Goal: Information Seeking & Learning: Find specific fact

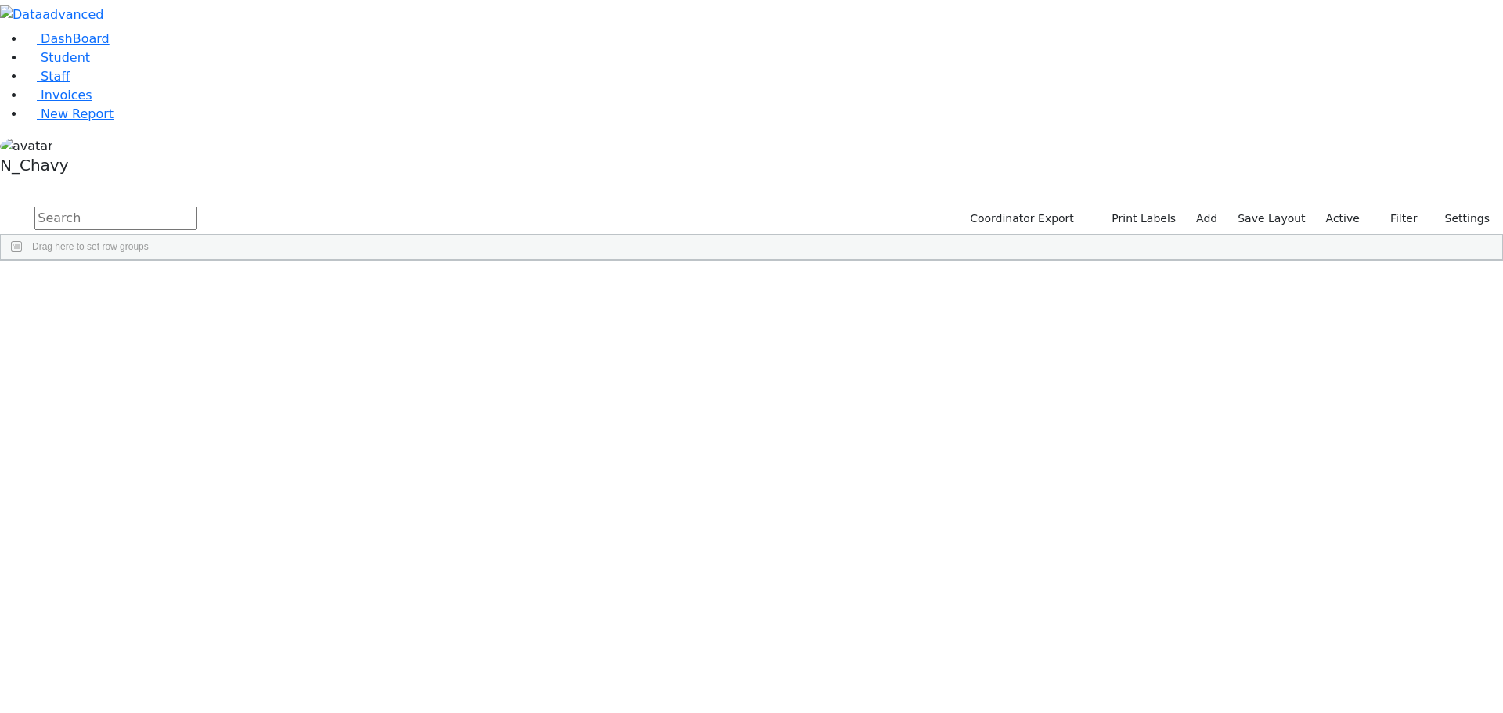
click at [197, 207] on input "text" at bounding box center [115, 218] width 163 height 23
click at [197, 207] on input "כןדיקר" at bounding box center [115, 218] width 163 height 23
type input "fish"
click at [161, 330] on div "Fisher" at bounding box center [120, 341] width 81 height 22
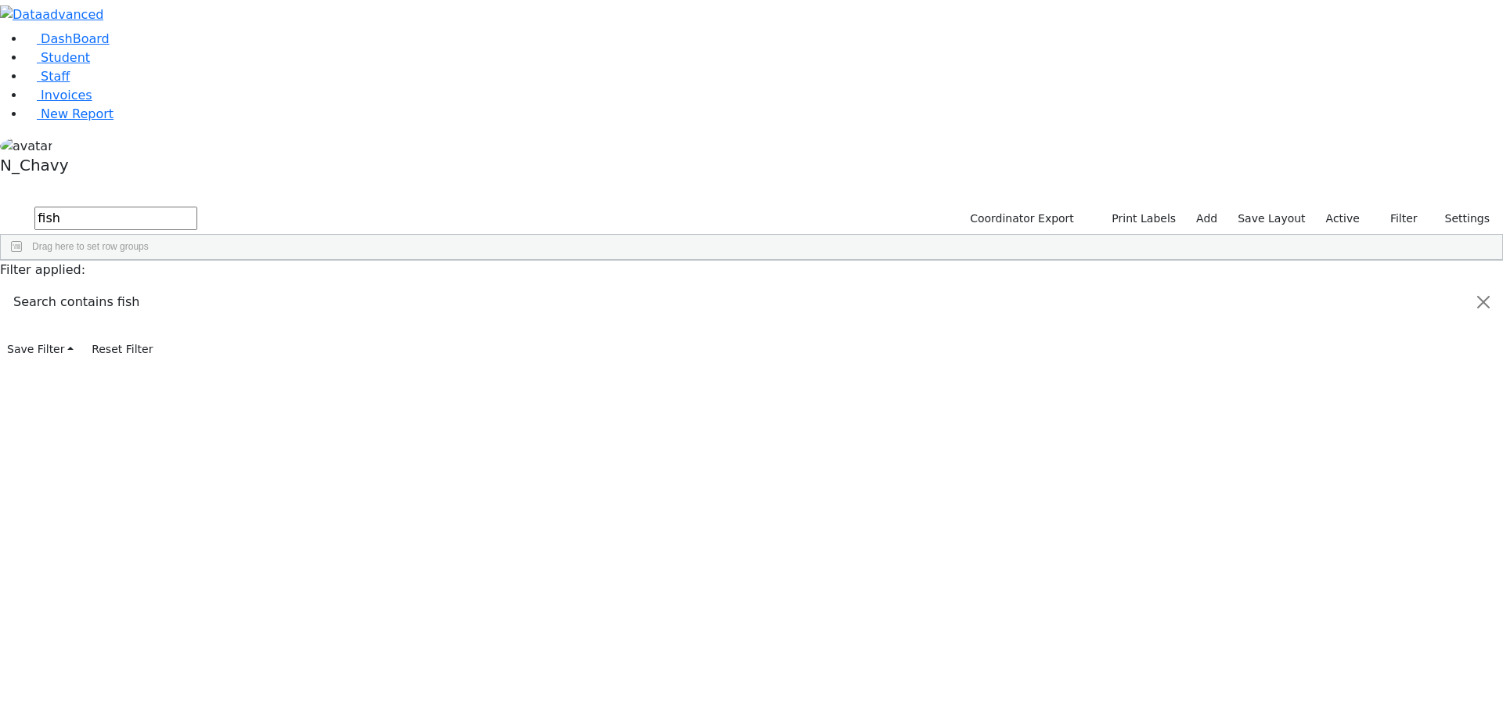
click at [161, 330] on div "Fisher" at bounding box center [120, 341] width 81 height 22
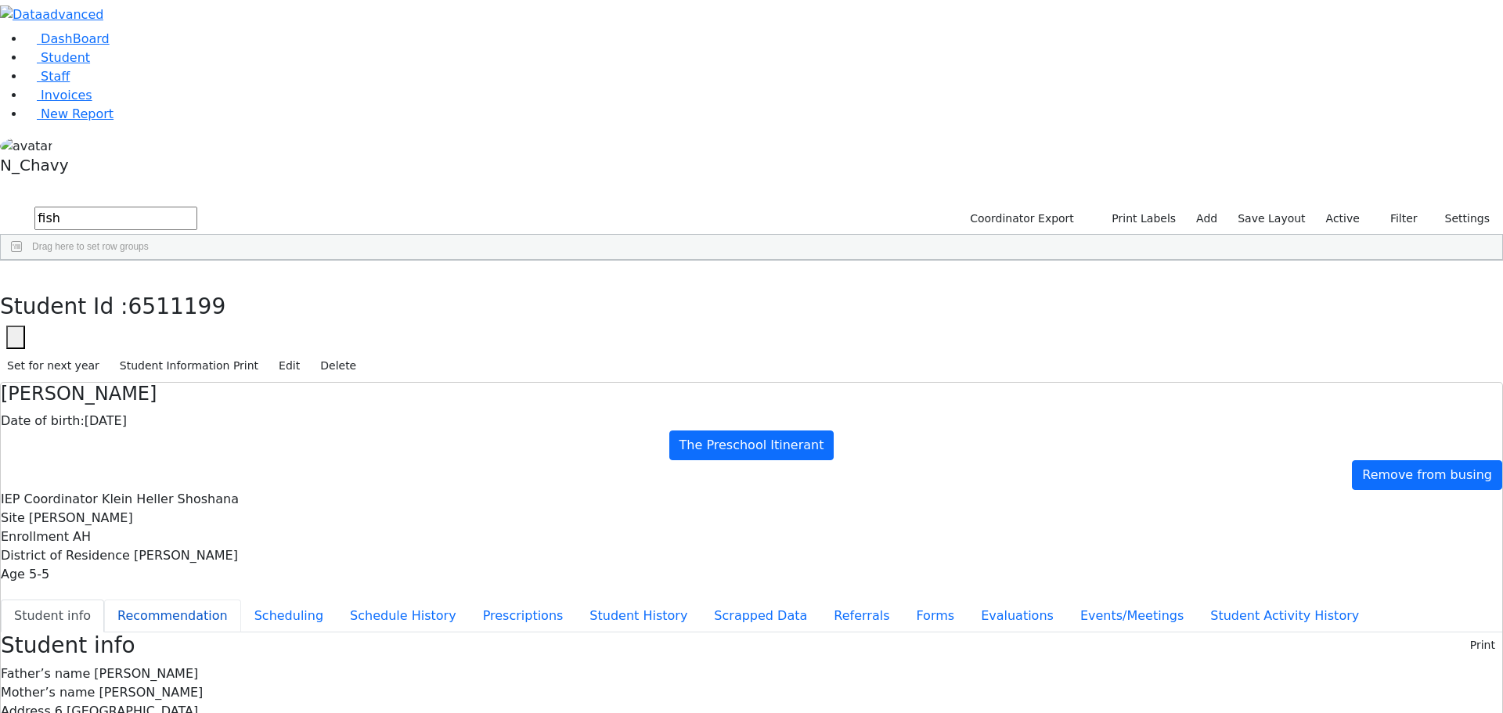
click at [241, 600] on button "Recommendation" at bounding box center [172, 616] width 137 height 33
checkbox input "true"
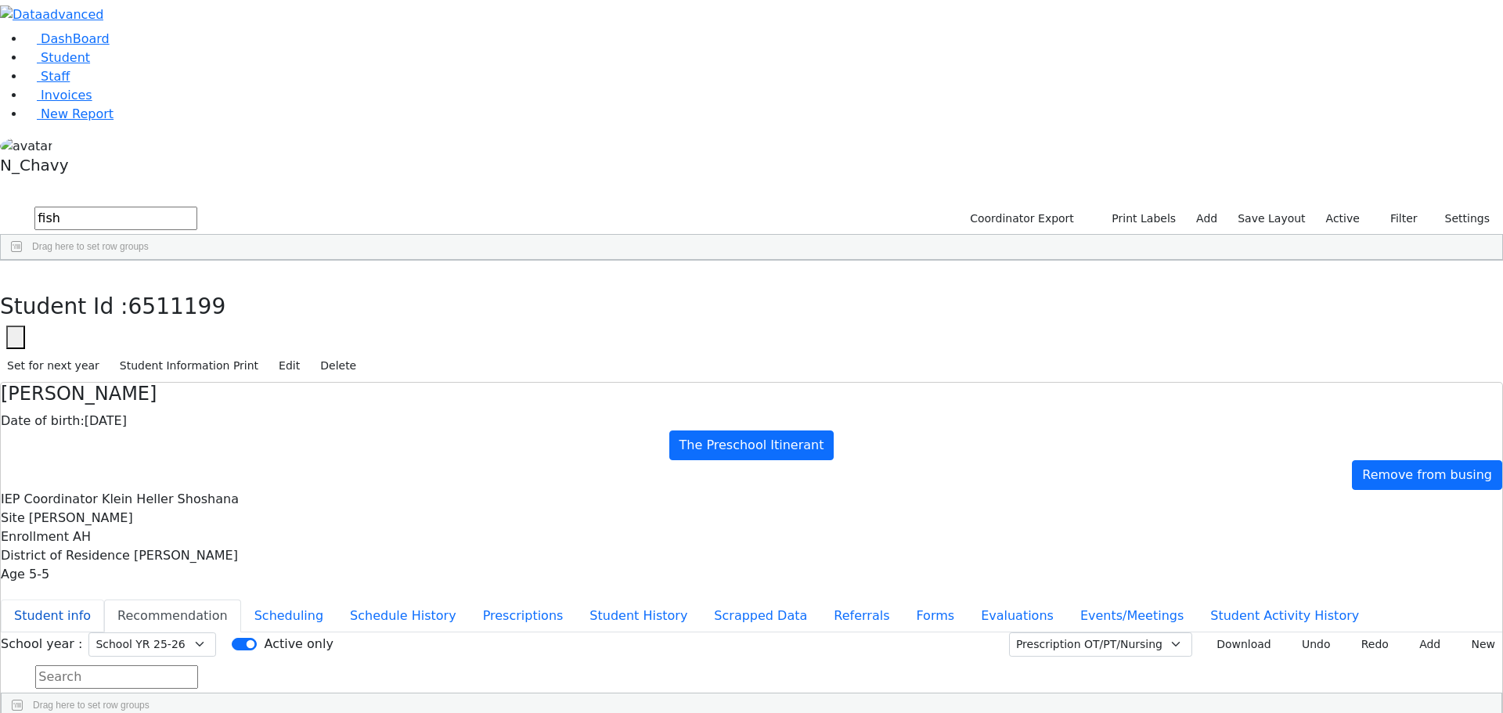
click at [104, 600] on button "Student info" at bounding box center [52, 616] width 103 height 33
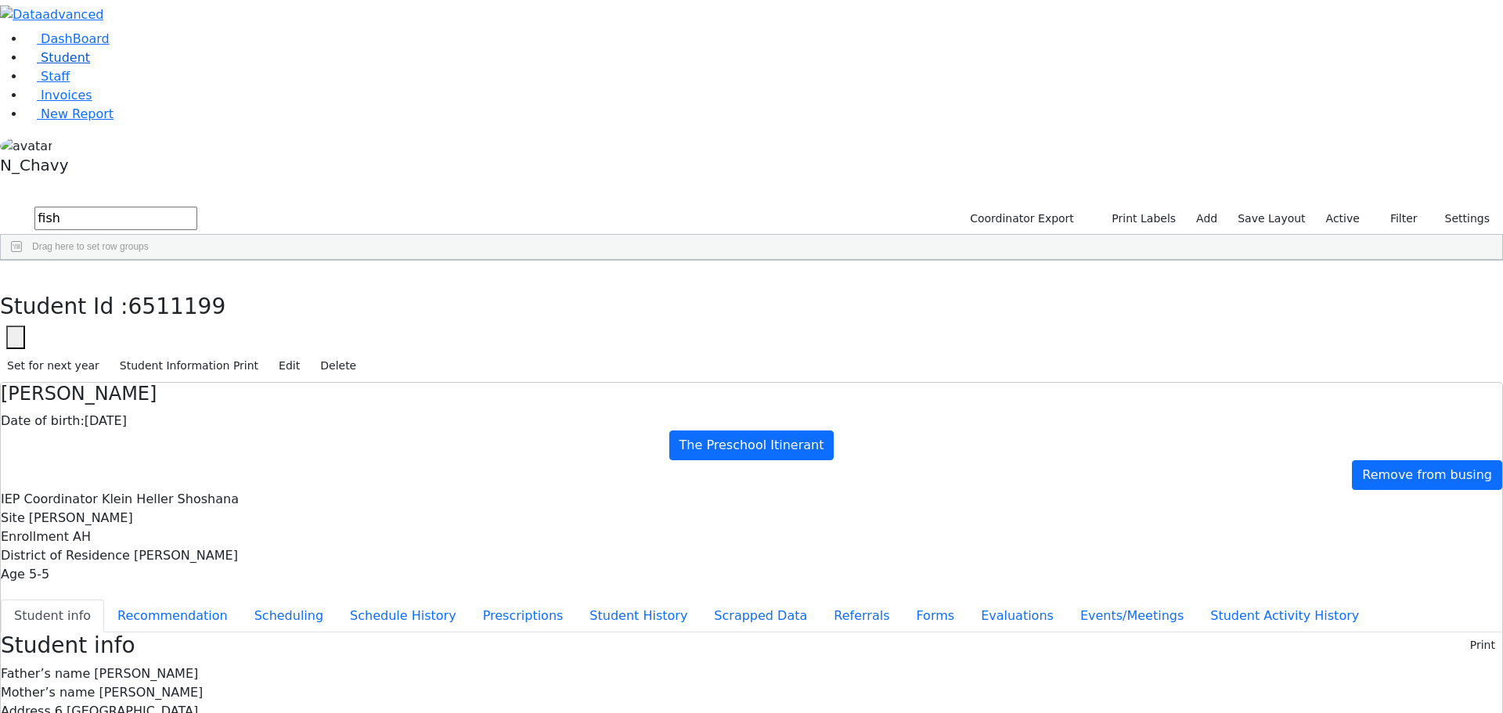
click at [90, 65] on link "Student" at bounding box center [57, 57] width 65 height 15
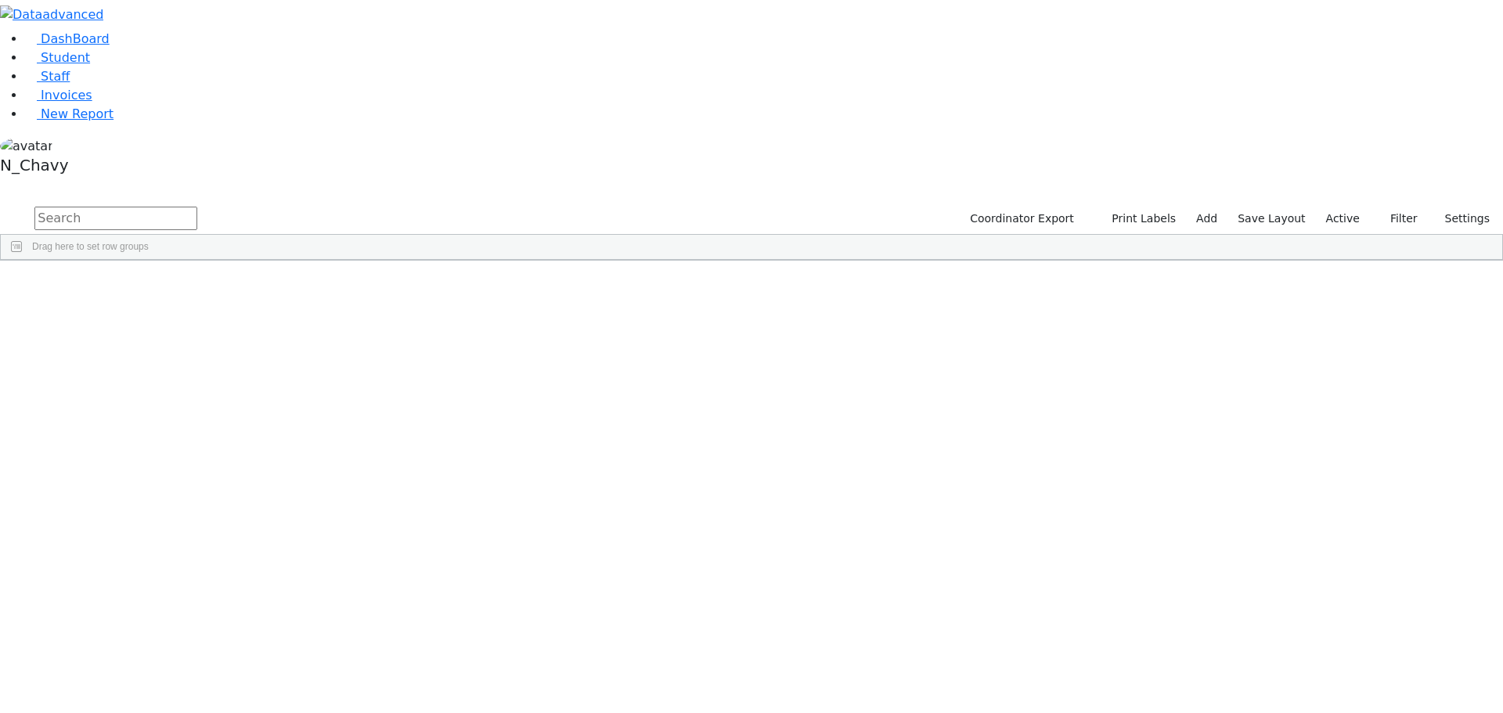
click at [197, 207] on input "text" at bounding box center [115, 218] width 163 height 23
drag, startPoint x: 1358, startPoint y: 65, endPoint x: 1352, endPoint y: 71, distance: 8.3
click at [1358, 207] on label "Active" at bounding box center [1343, 219] width 48 height 24
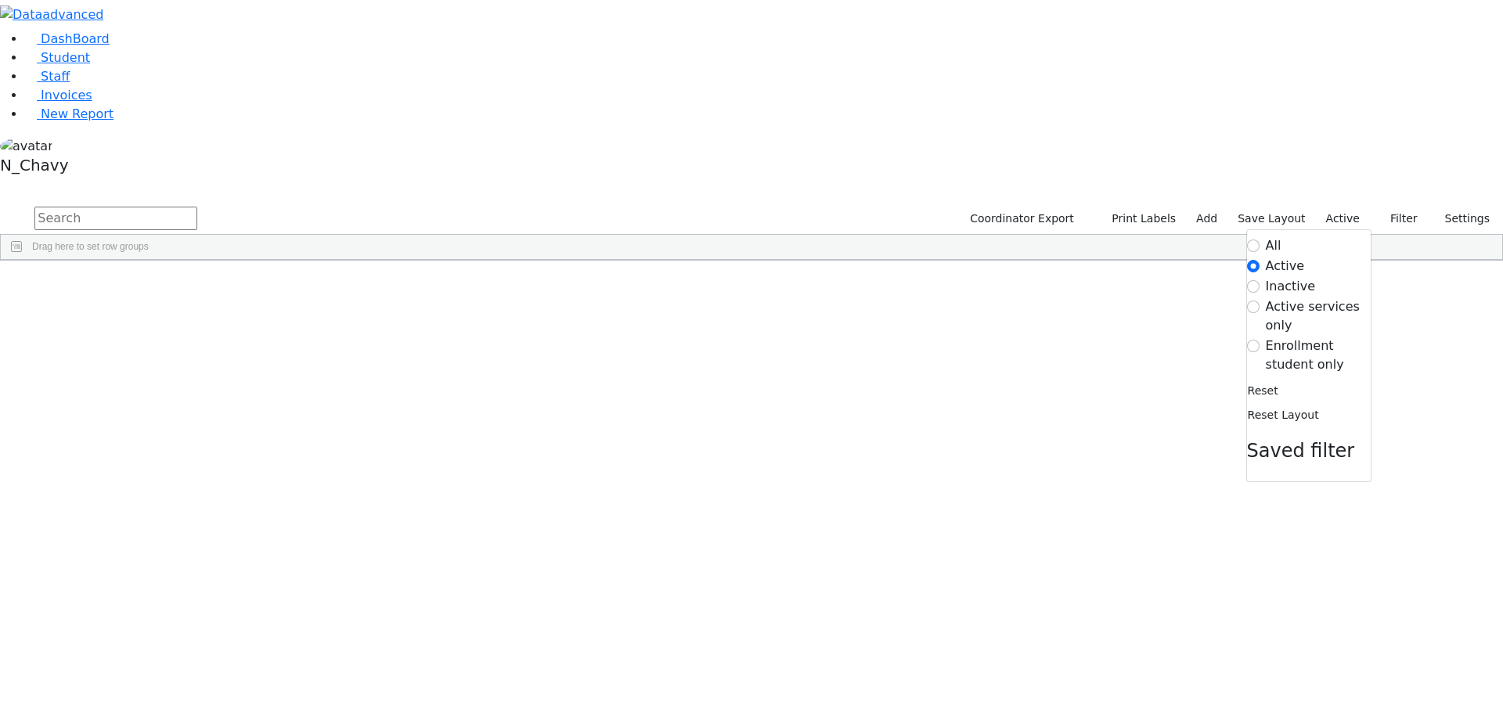
click at [1271, 277] on label "Inactive" at bounding box center [1291, 286] width 50 height 19
click at [1260, 280] on input "Inactive" at bounding box center [1253, 286] width 13 height 13
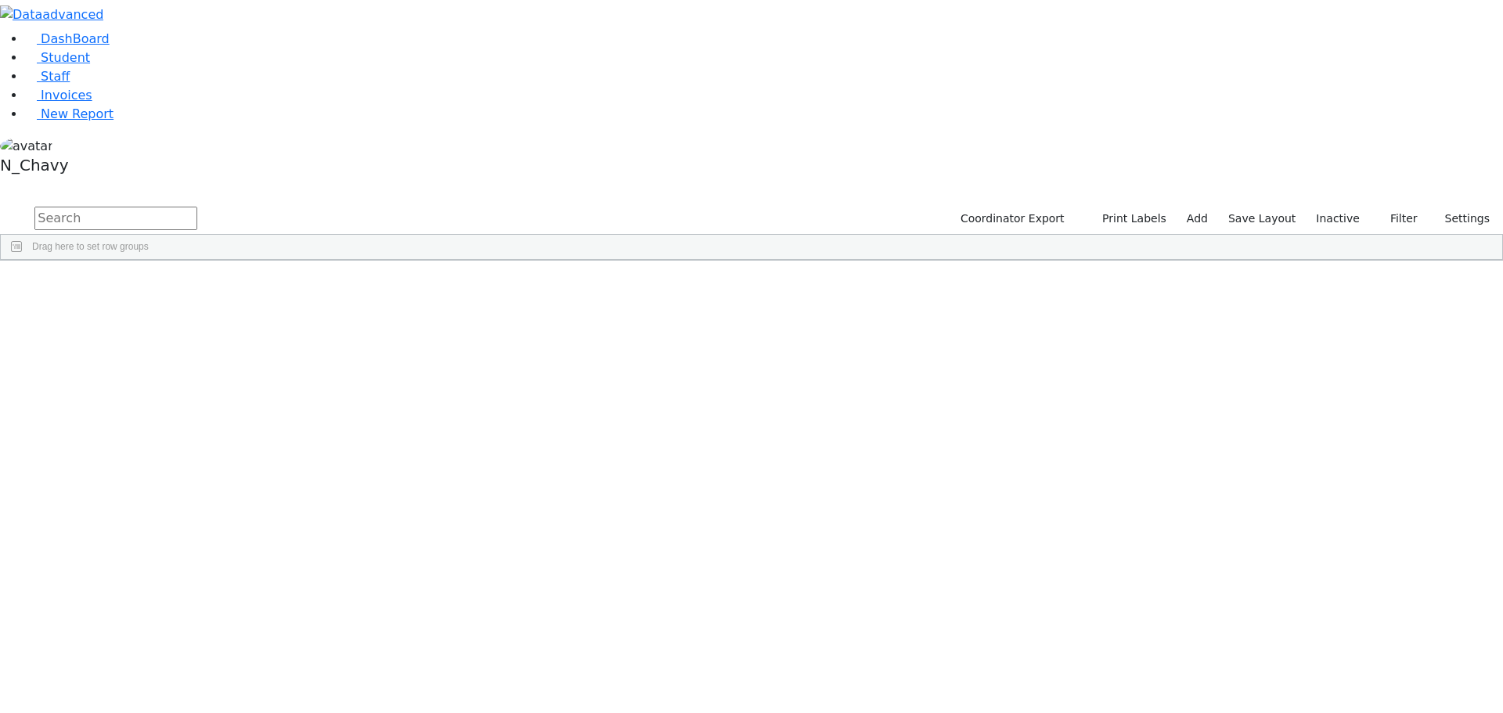
click at [197, 207] on input "text" at bounding box center [115, 218] width 163 height 23
type input "fisher"
click at [241, 395] on div "Gedalya" at bounding box center [201, 406] width 81 height 22
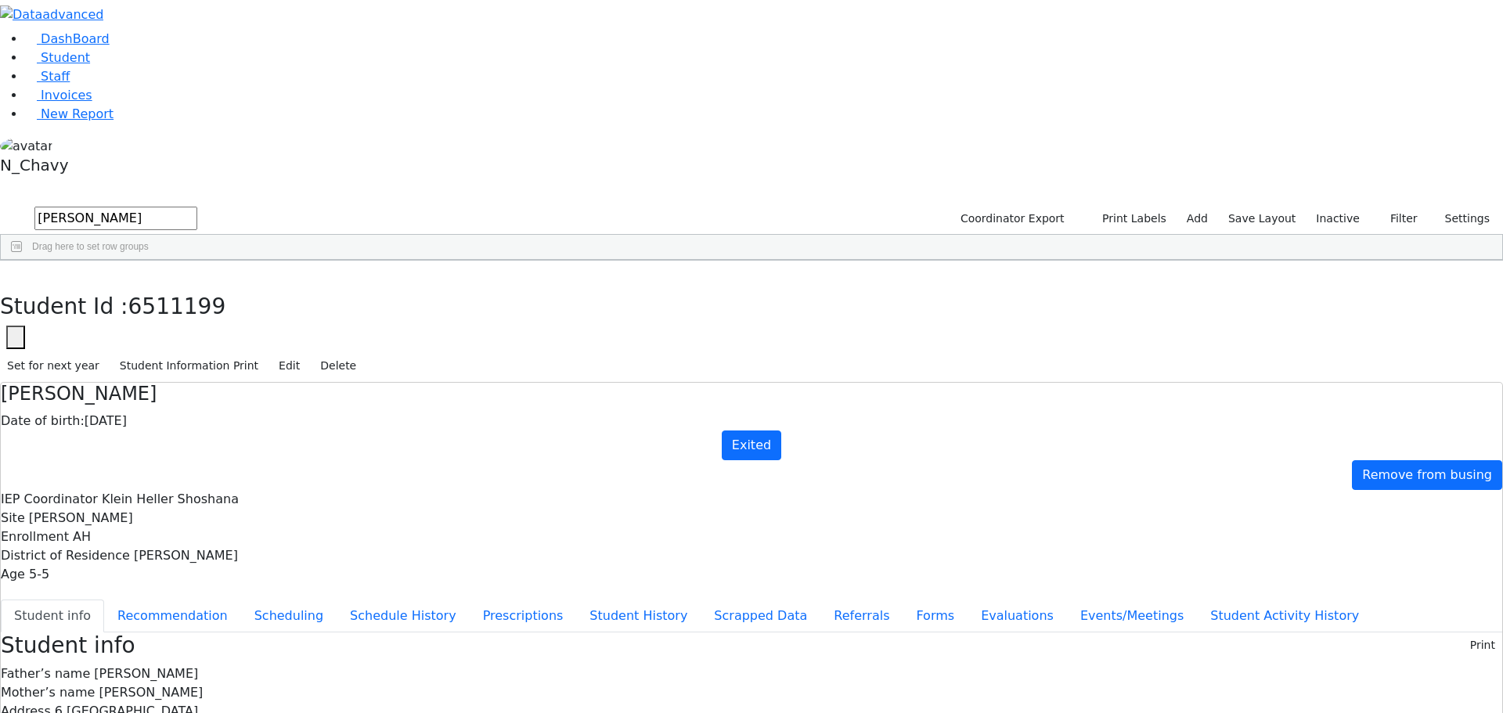
drag, startPoint x: 1099, startPoint y: 245, endPoint x: 1304, endPoint y: 279, distance: 207.1
drag, startPoint x: 1152, startPoint y: 245, endPoint x: 1308, endPoint y: 282, distance: 160.9
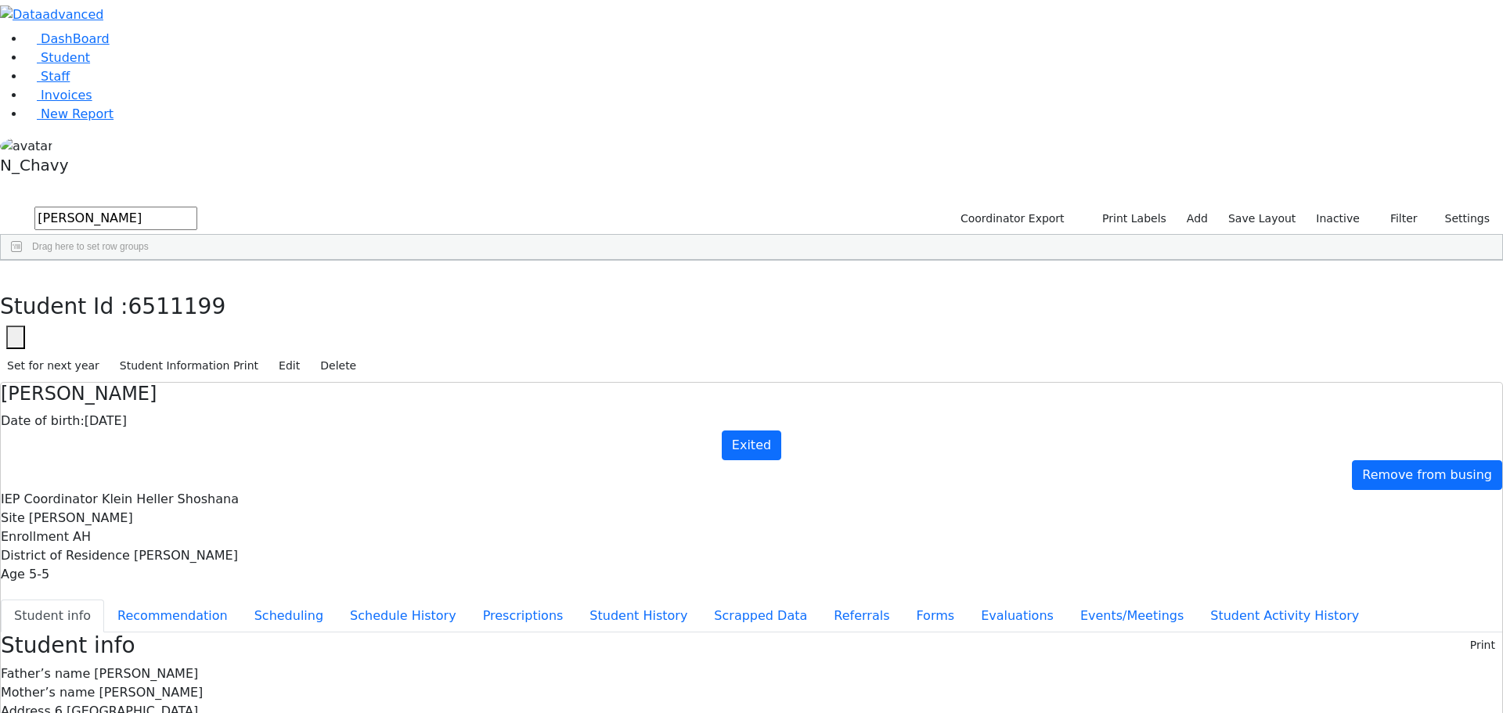
copy p "transitioning to CSE and therefore needs to register with the KJPS since he att…"
click at [23, 261] on button "button" at bounding box center [11, 277] width 23 height 33
click at [70, 67] on li "Student" at bounding box center [764, 58] width 1478 height 19
click at [74, 65] on span "Student" at bounding box center [65, 57] width 49 height 15
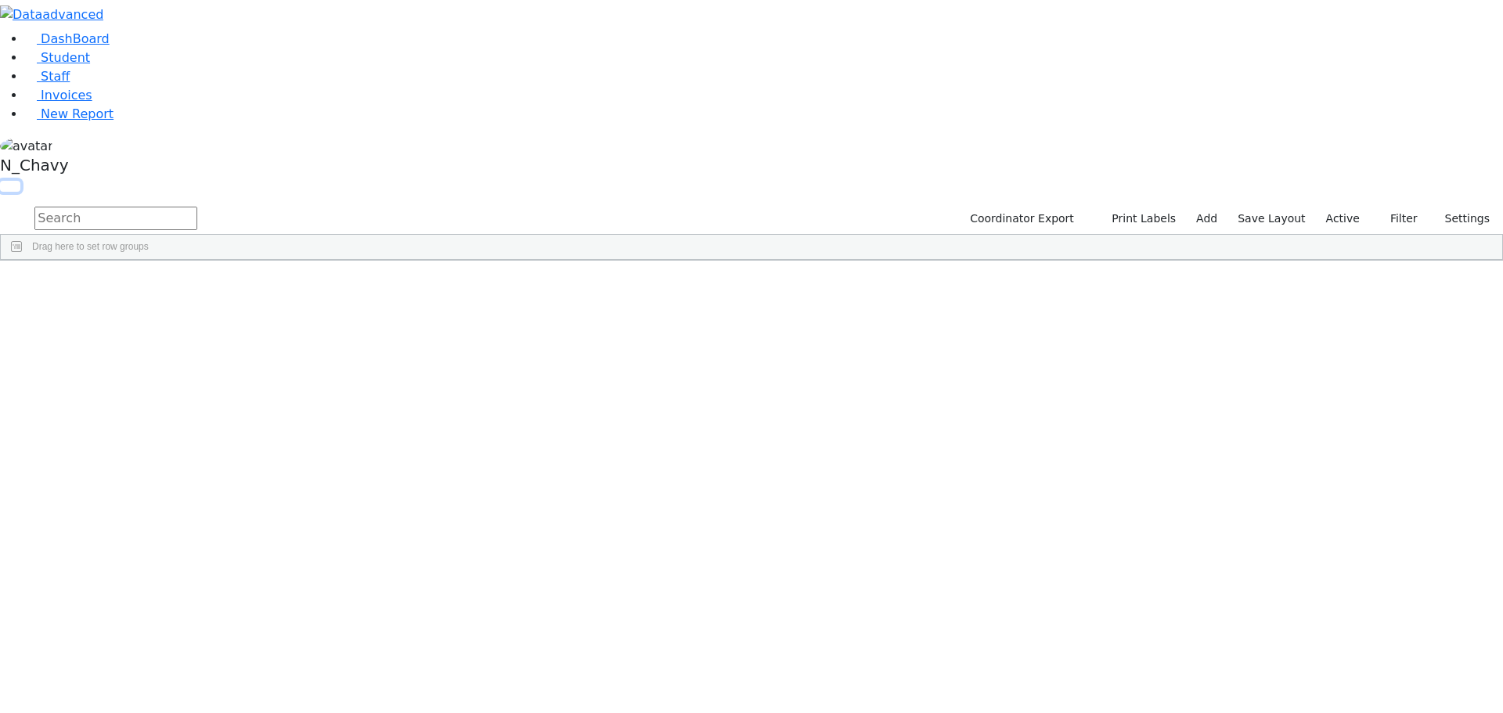
click at [20, 181] on button "button" at bounding box center [10, 186] width 20 height 11
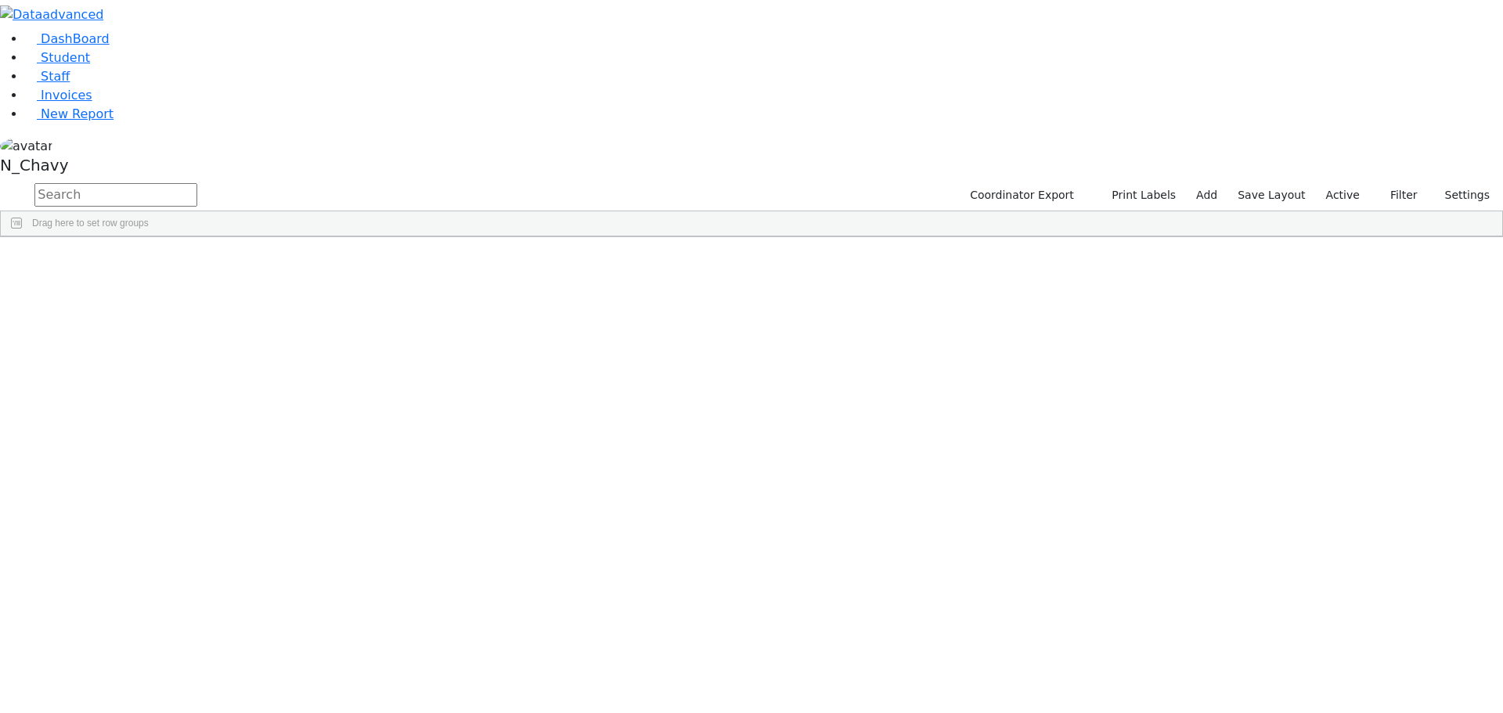
click at [0, 0] on button "button" at bounding box center [0, 0] width 0 height 0
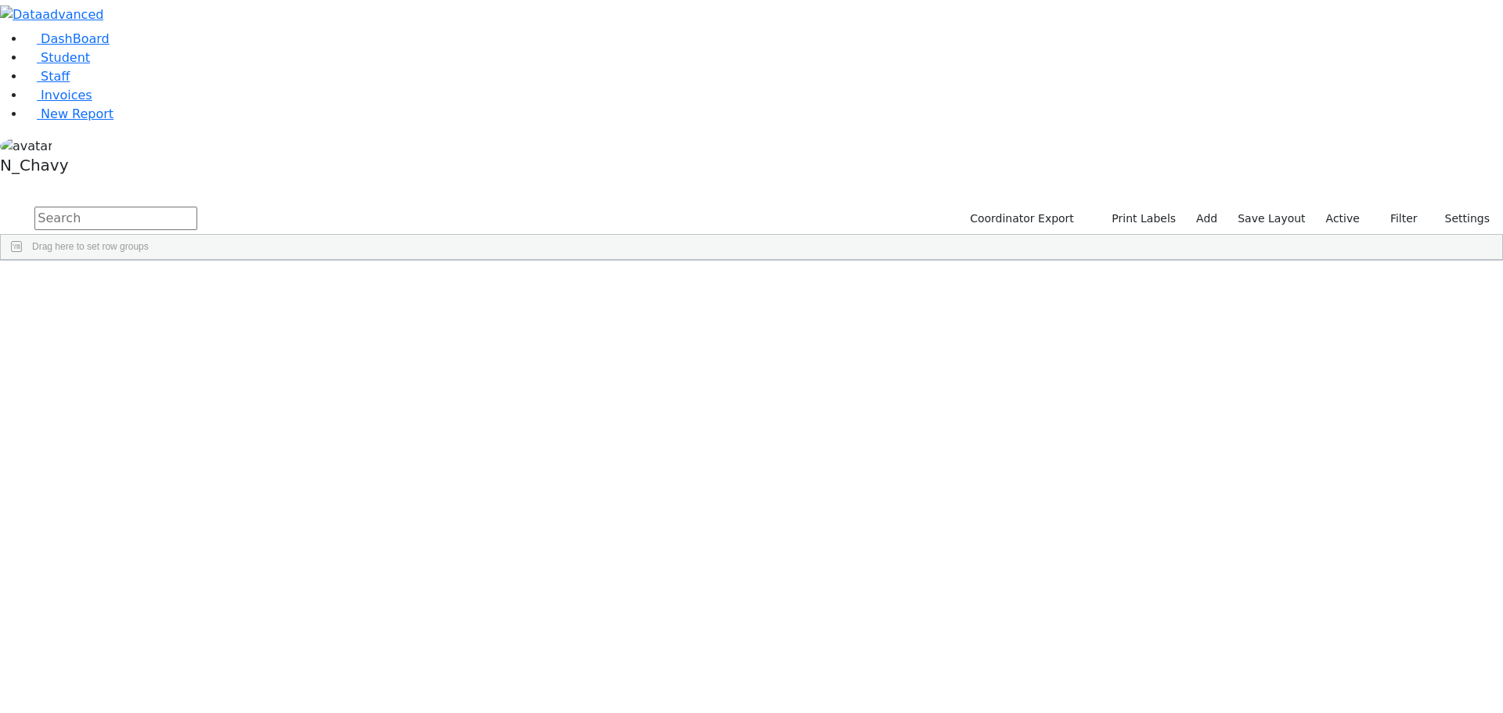
click at [197, 207] on input "text" at bounding box center [115, 218] width 163 height 23
